Goal: Transaction & Acquisition: Subscribe to service/newsletter

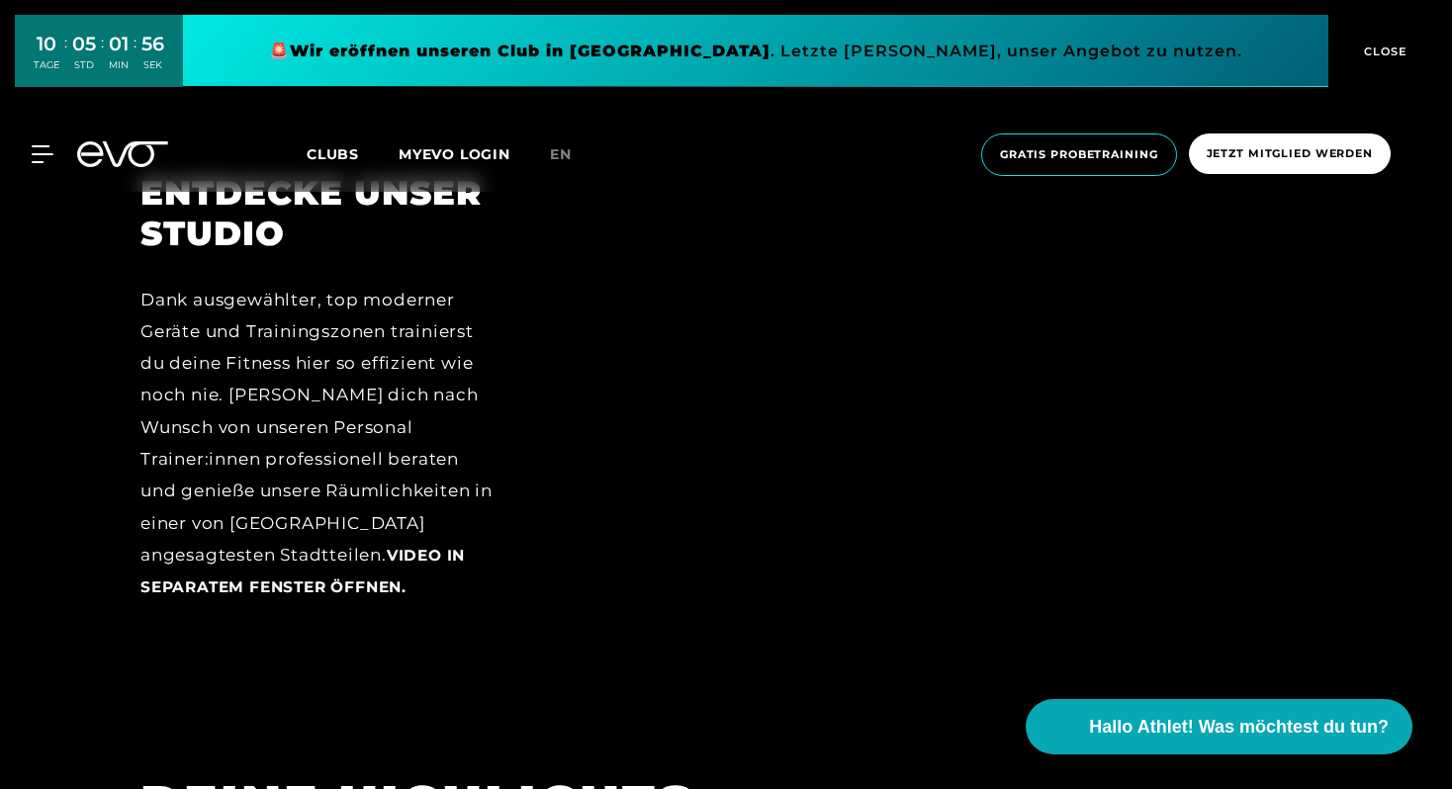
scroll to position [2513, 0]
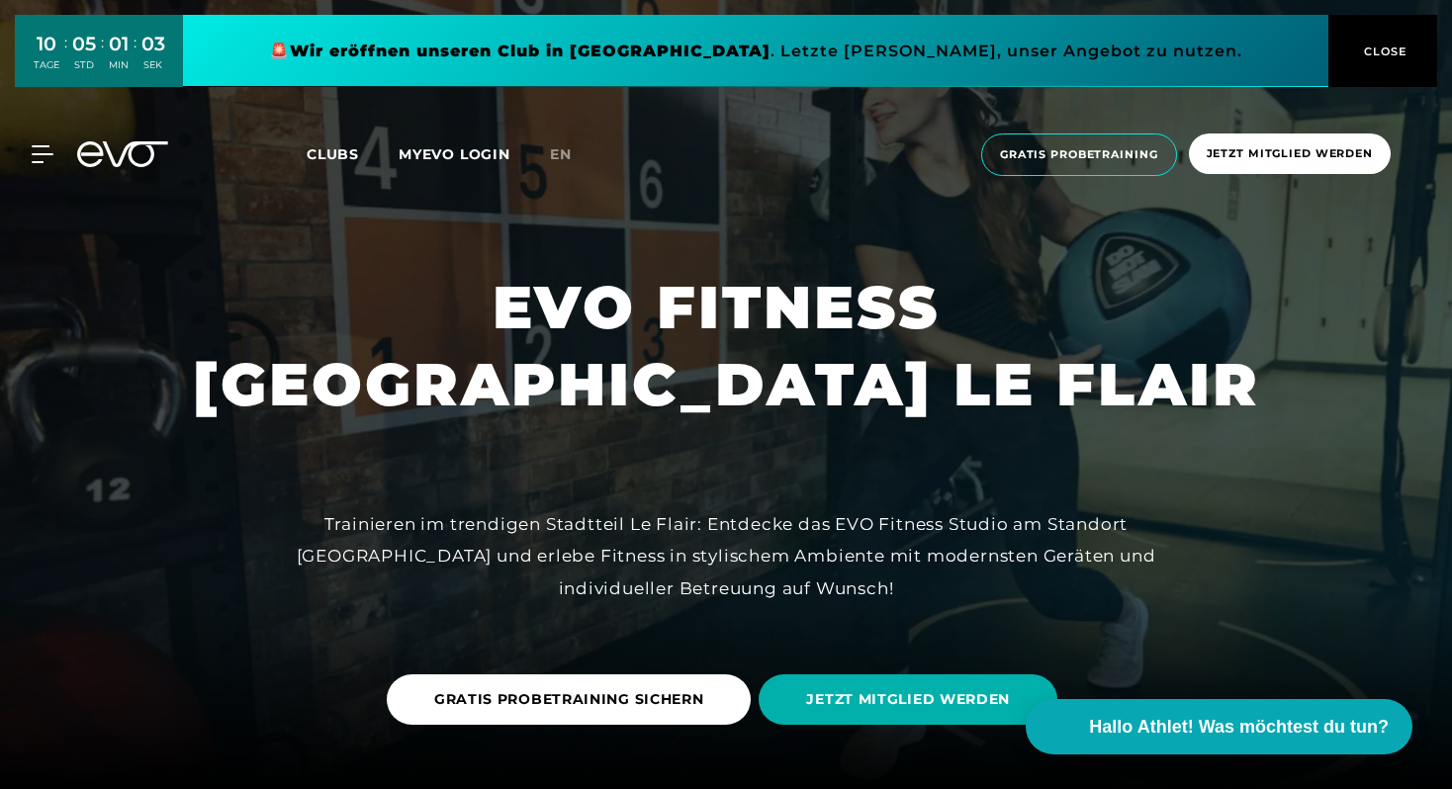
click at [324, 163] on link "Clubs" at bounding box center [353, 153] width 92 height 19
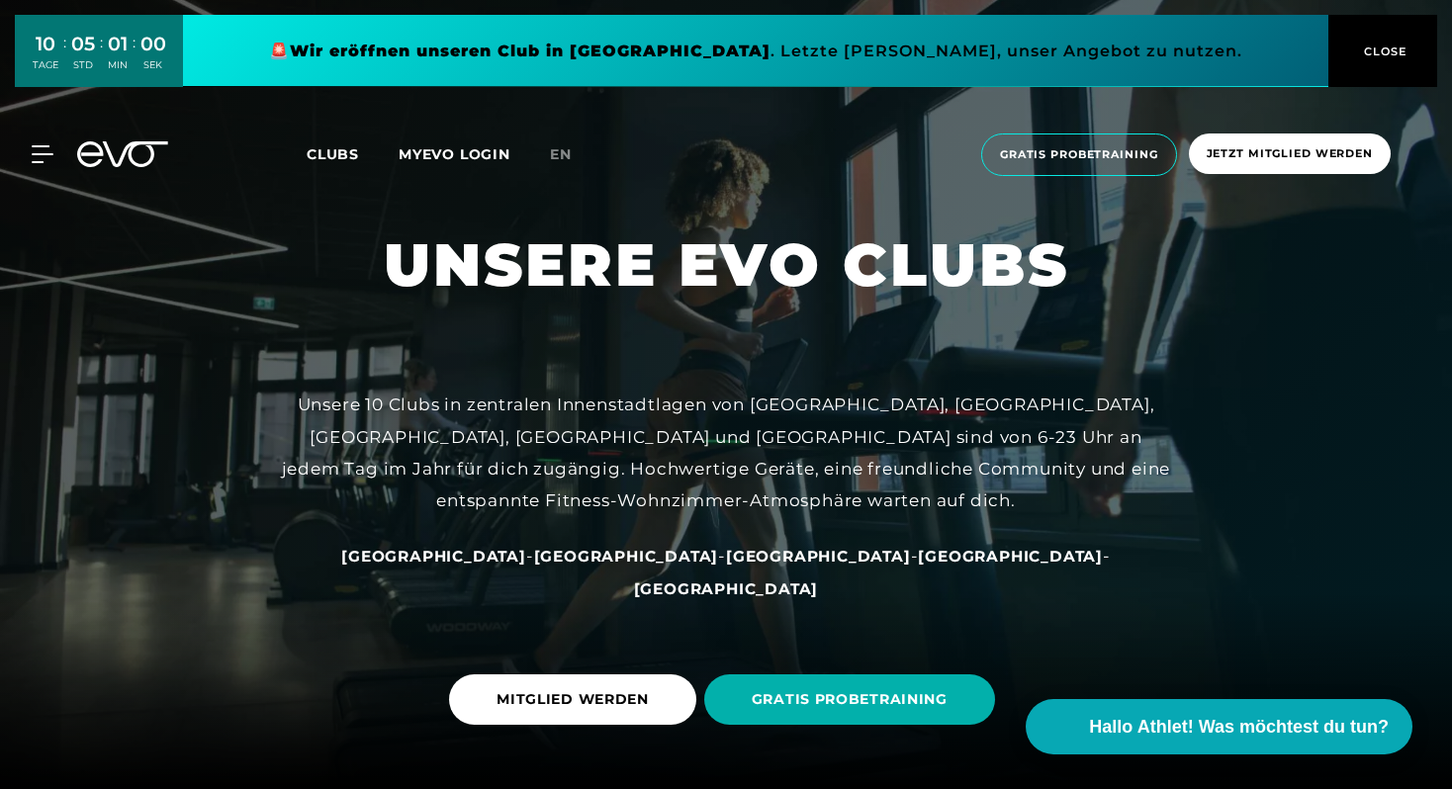
click at [726, 566] on span "[GEOGRAPHIC_DATA]" at bounding box center [818, 556] width 185 height 19
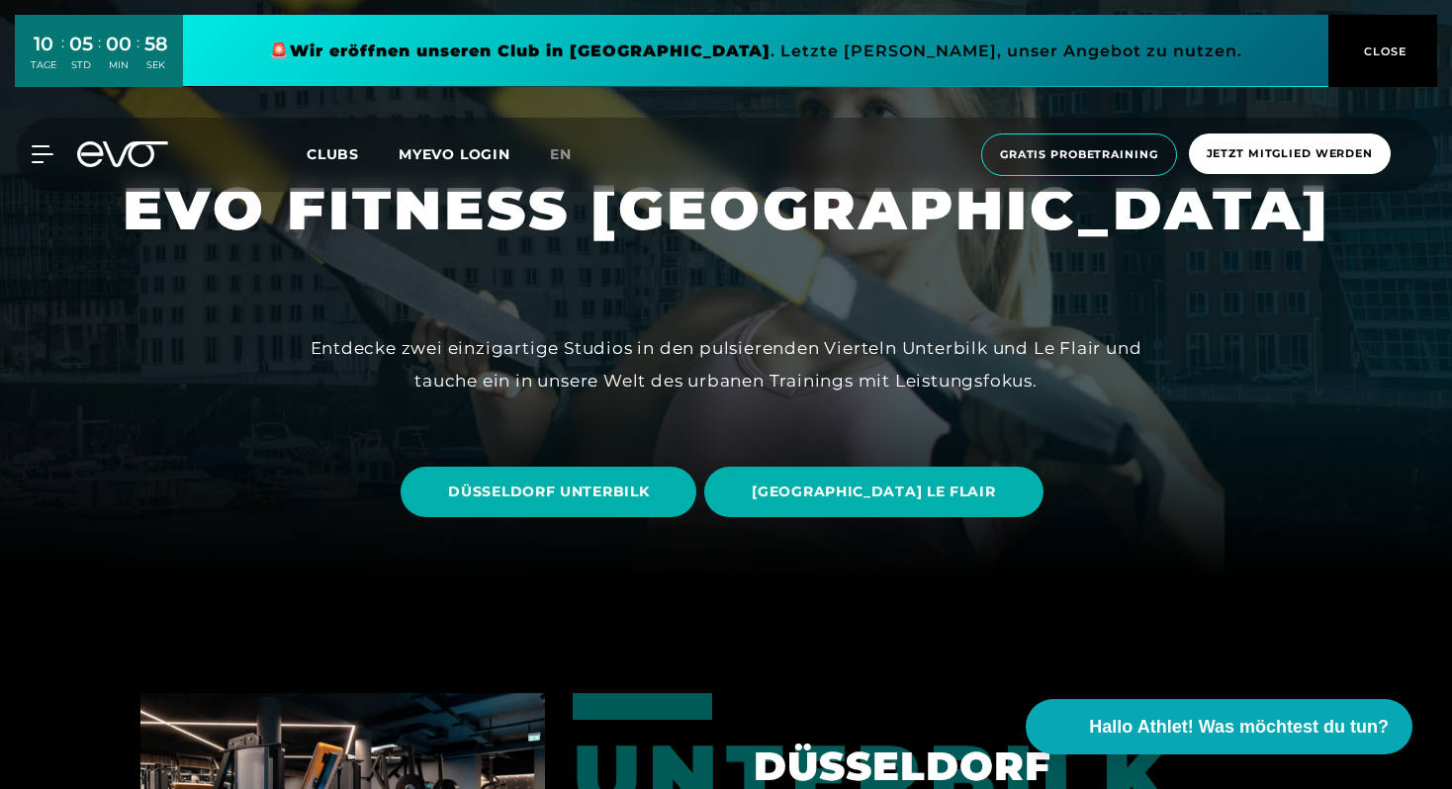
scroll to position [213, 0]
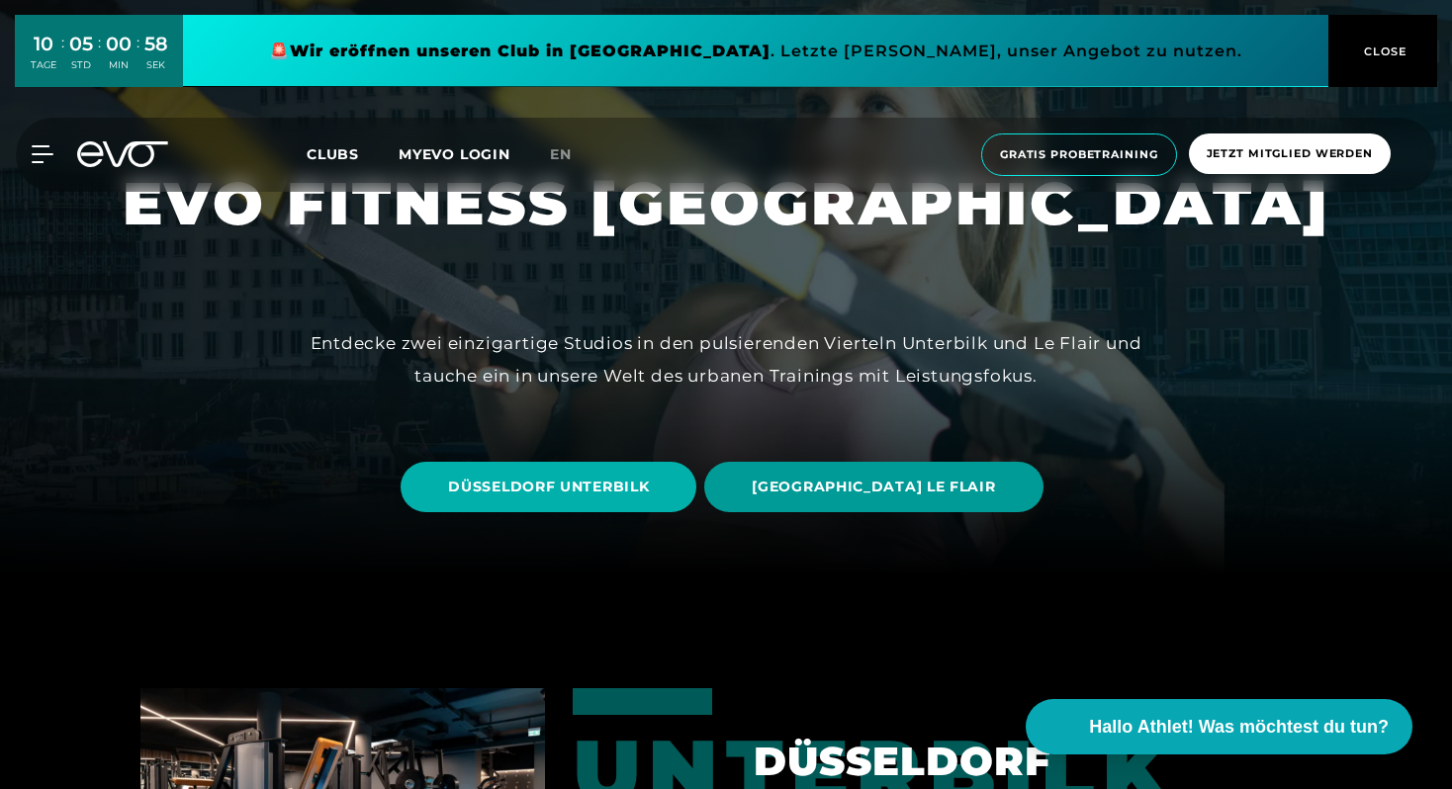
click at [863, 492] on span "[GEOGRAPHIC_DATA] LE FLAIR" at bounding box center [873, 487] width 243 height 21
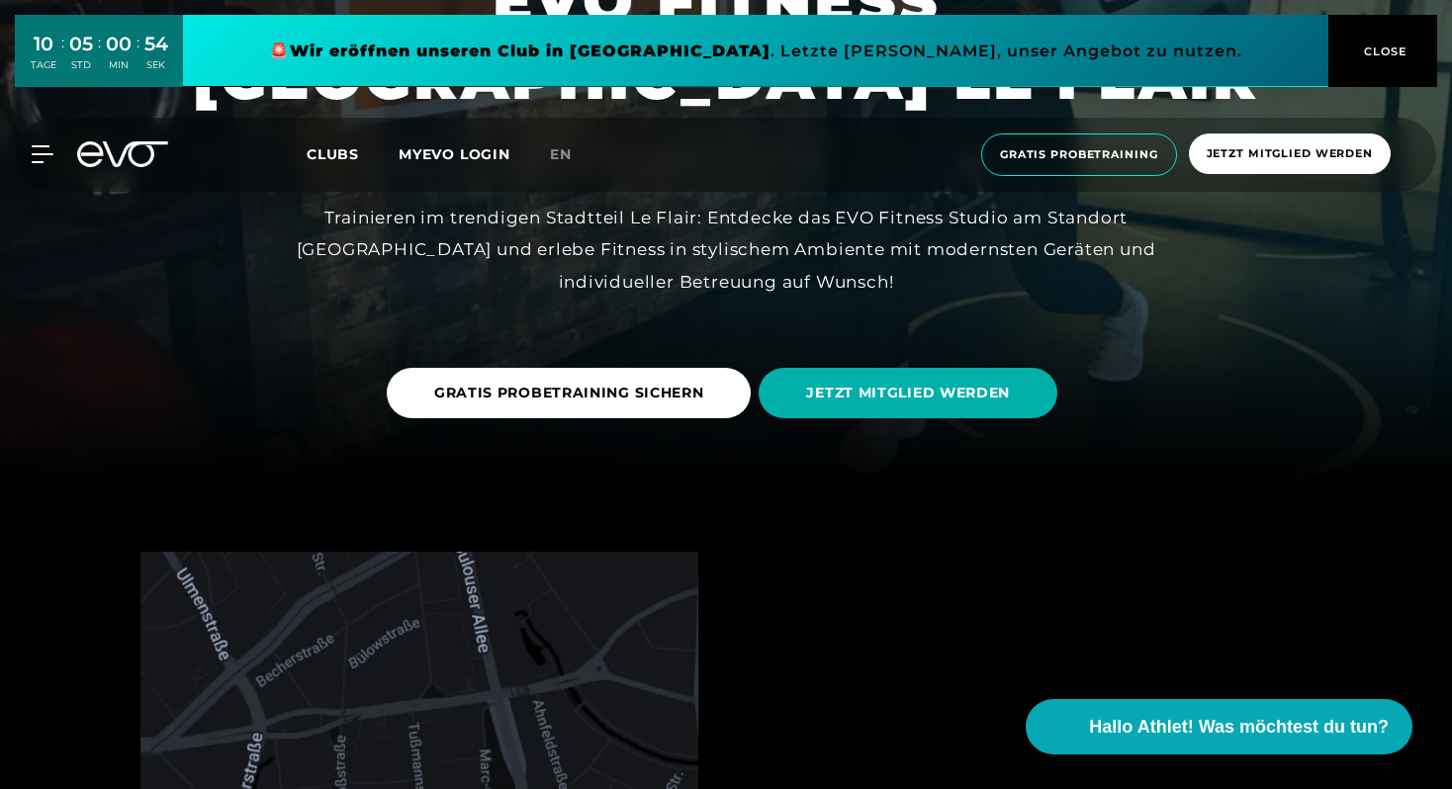
scroll to position [313, 0]
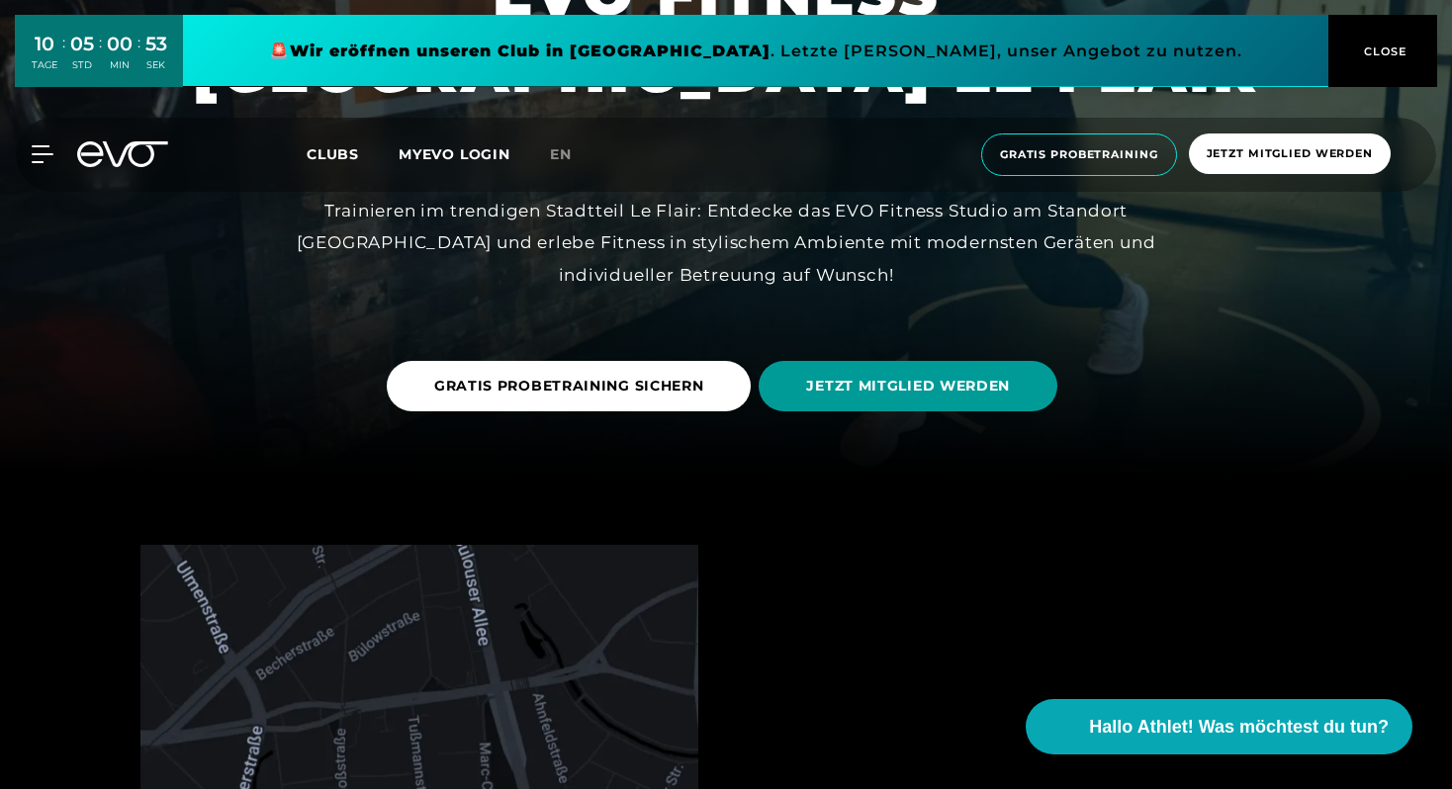
click at [945, 396] on span "JETZT MITGLIED WERDEN" at bounding box center [908, 386] width 204 height 21
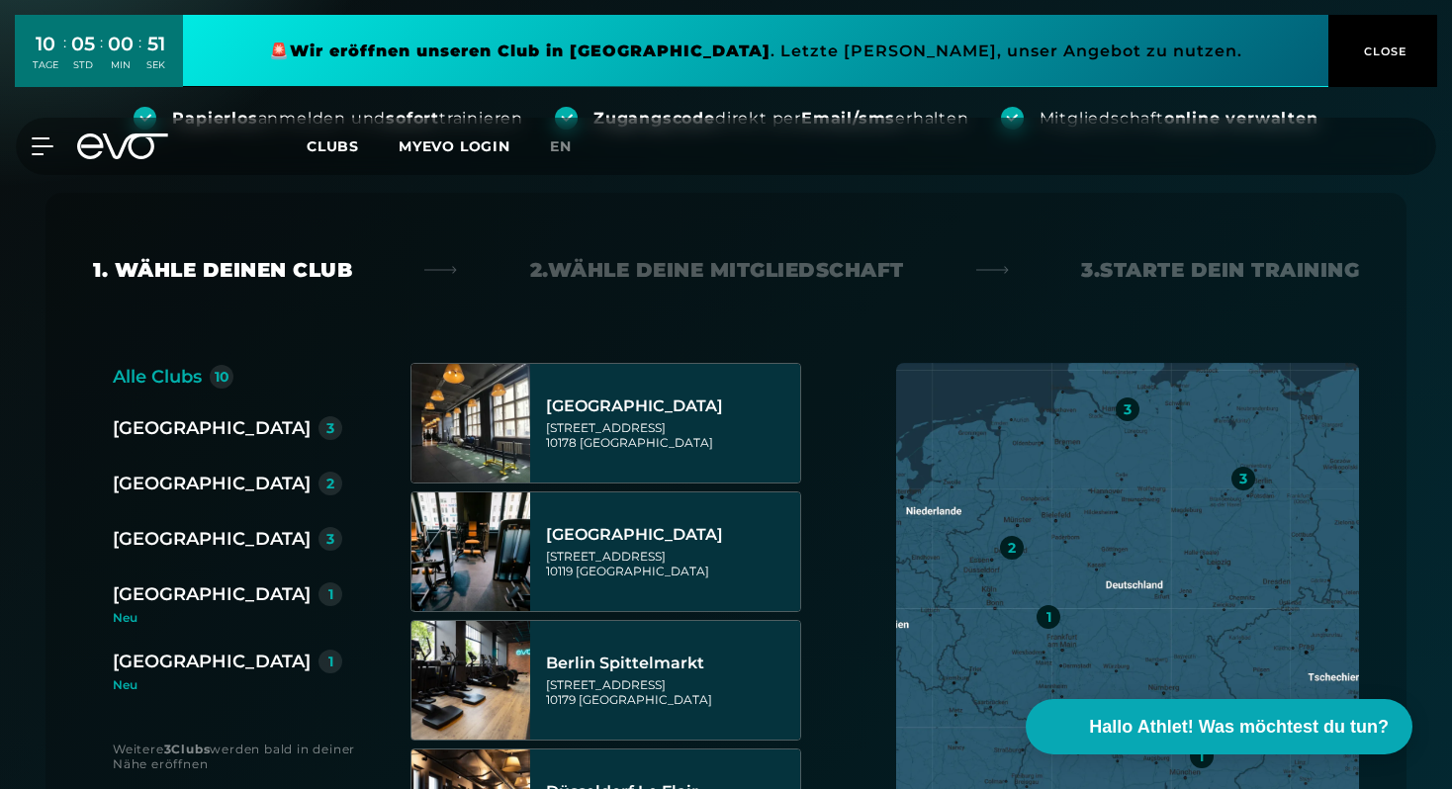
scroll to position [247, 0]
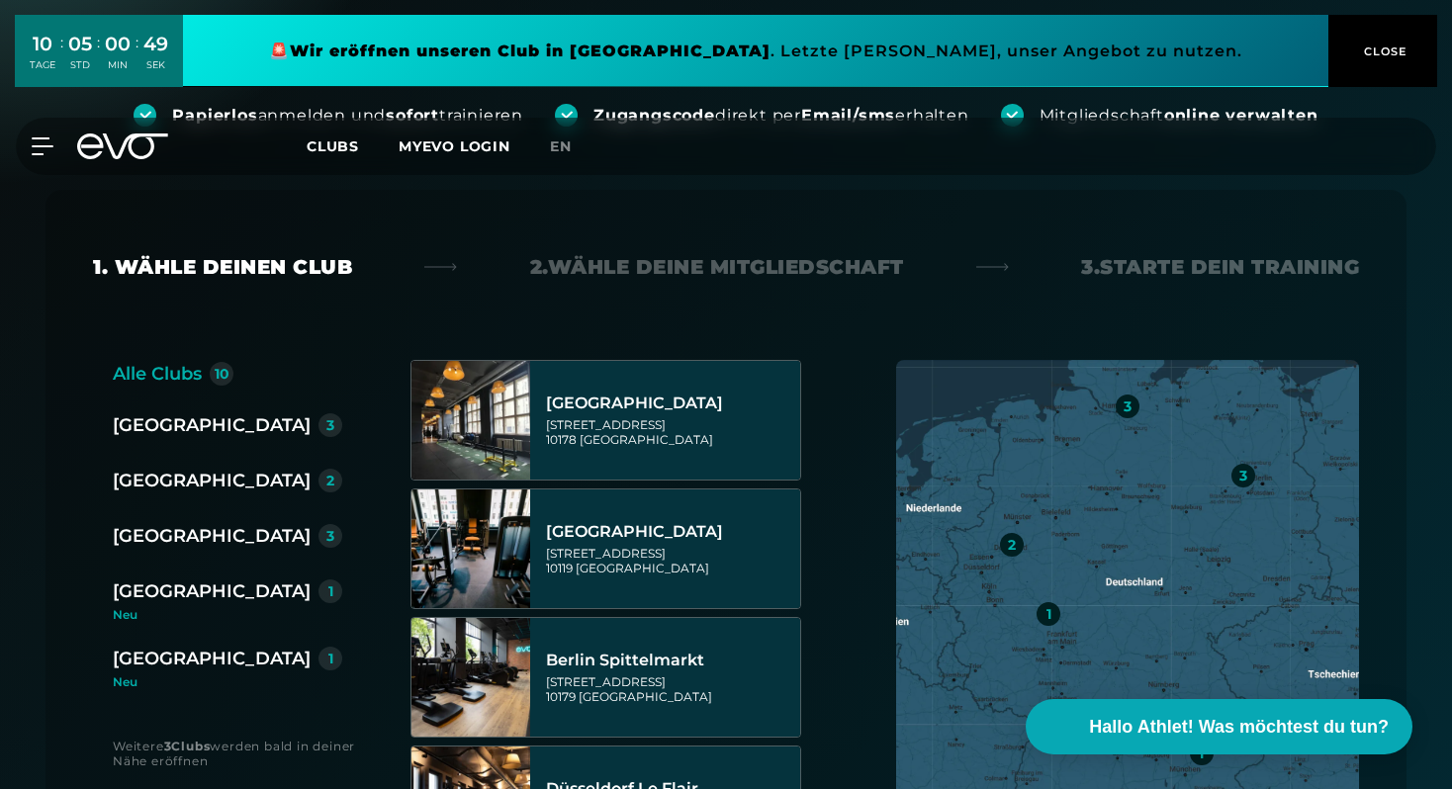
click at [158, 488] on div "[GEOGRAPHIC_DATA]" at bounding box center [212, 481] width 198 height 28
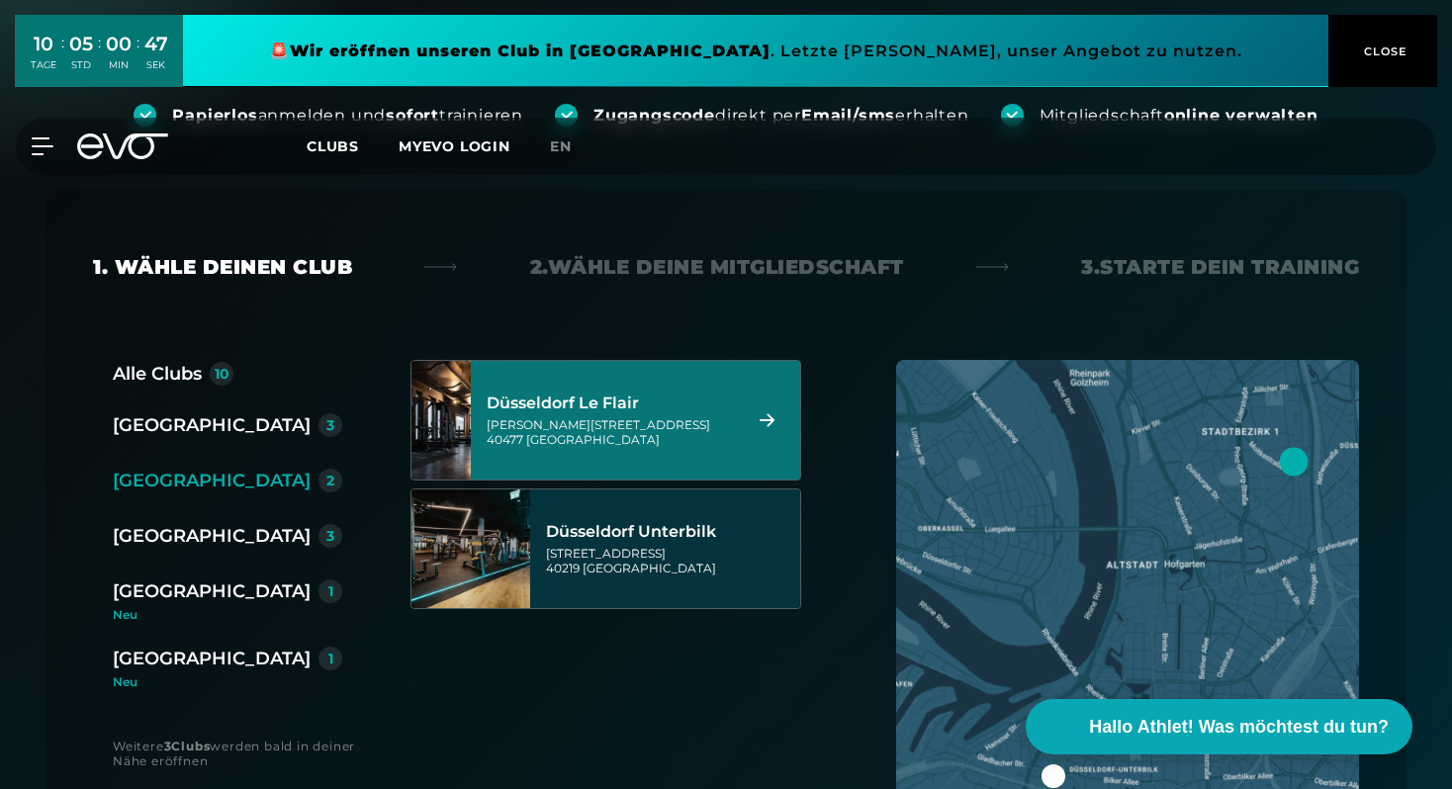
click at [587, 430] on div "[PERSON_NAME][STREET_ADDRESS]" at bounding box center [611, 432] width 248 height 30
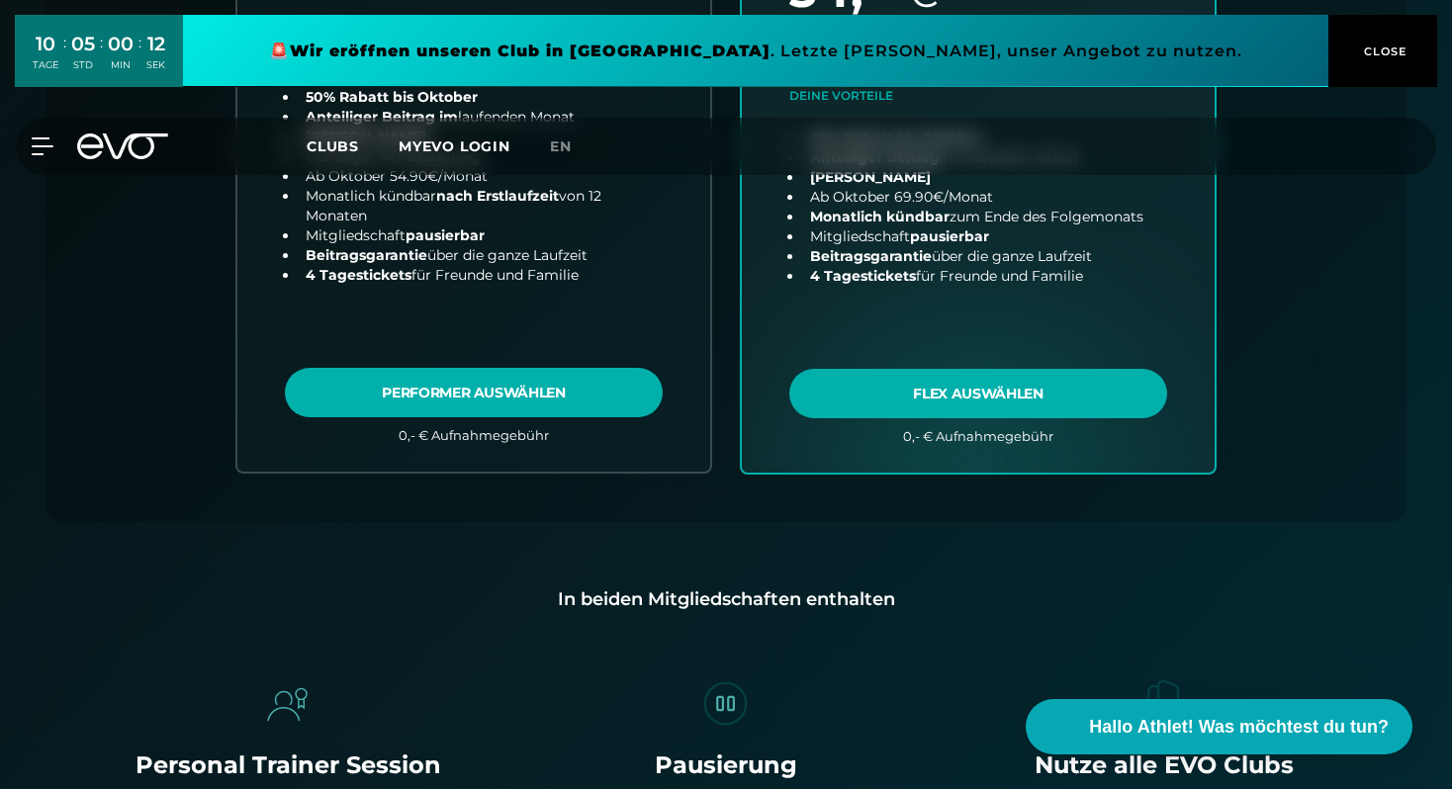
scroll to position [904, 0]
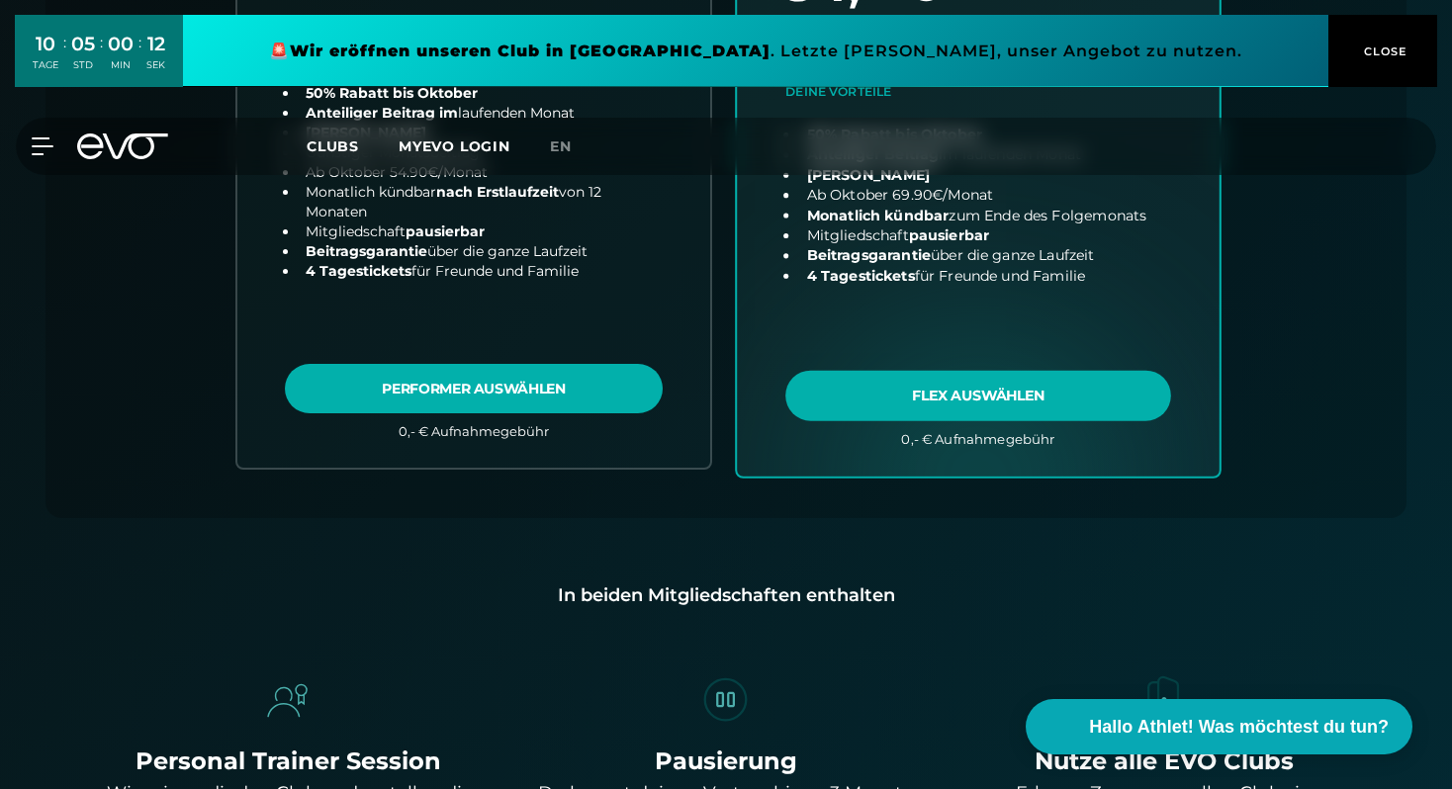
click at [938, 400] on link "choose plan" at bounding box center [978, 86] width 483 height 778
